Goal: Information Seeking & Learning: Find specific fact

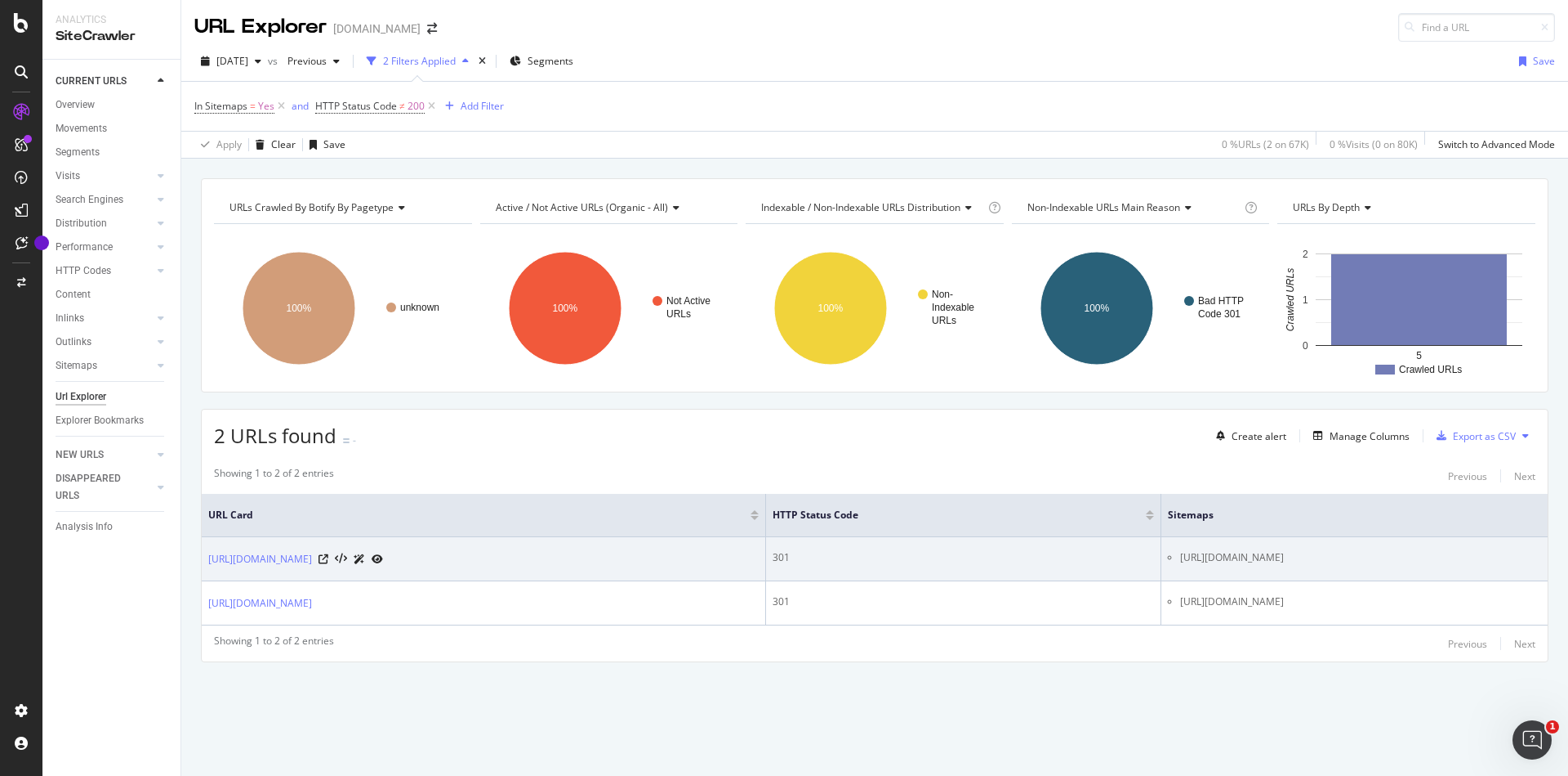
drag, startPoint x: 1072, startPoint y: 559, endPoint x: 1371, endPoint y: 565, distance: 299.1
click at [1371, 565] on ul "https://newsone.com/sitemap.xml?yyyy=2016&mm=07&dd=19" at bounding box center [1355, 557] width 374 height 15
copy li "https://newsone.com/sitemap.xml?yyyy=2016&mm=07&dd=19"
